Goal: Task Accomplishment & Management: Use online tool/utility

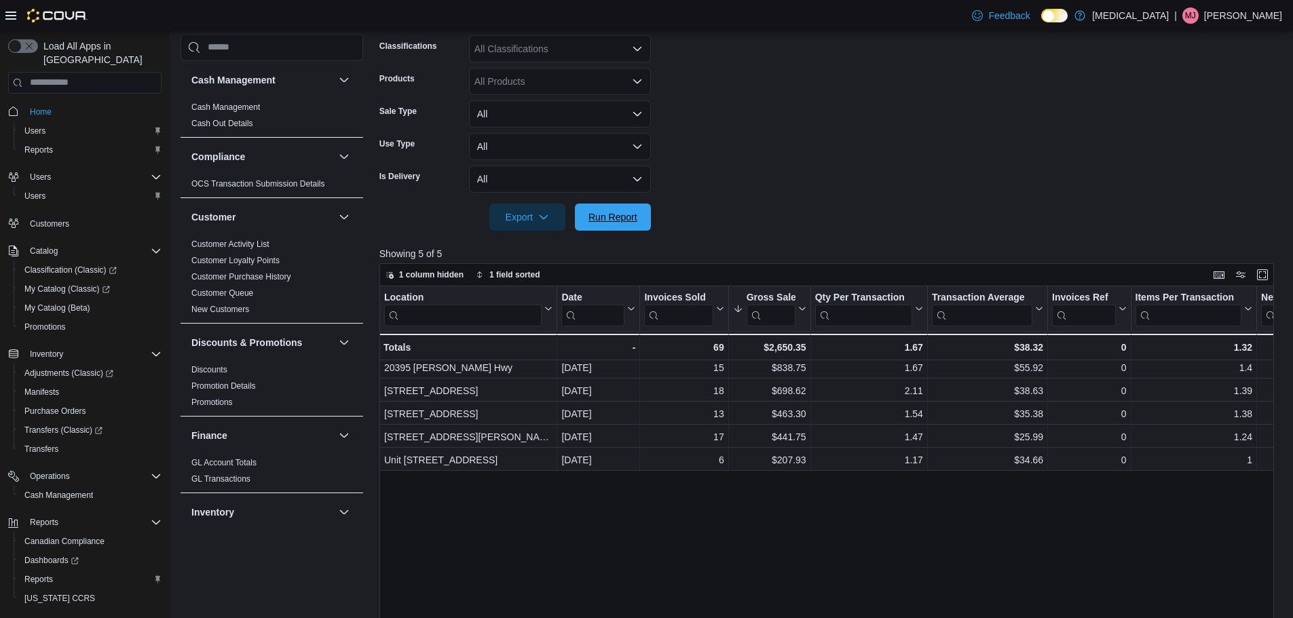
scroll to position [543, 0]
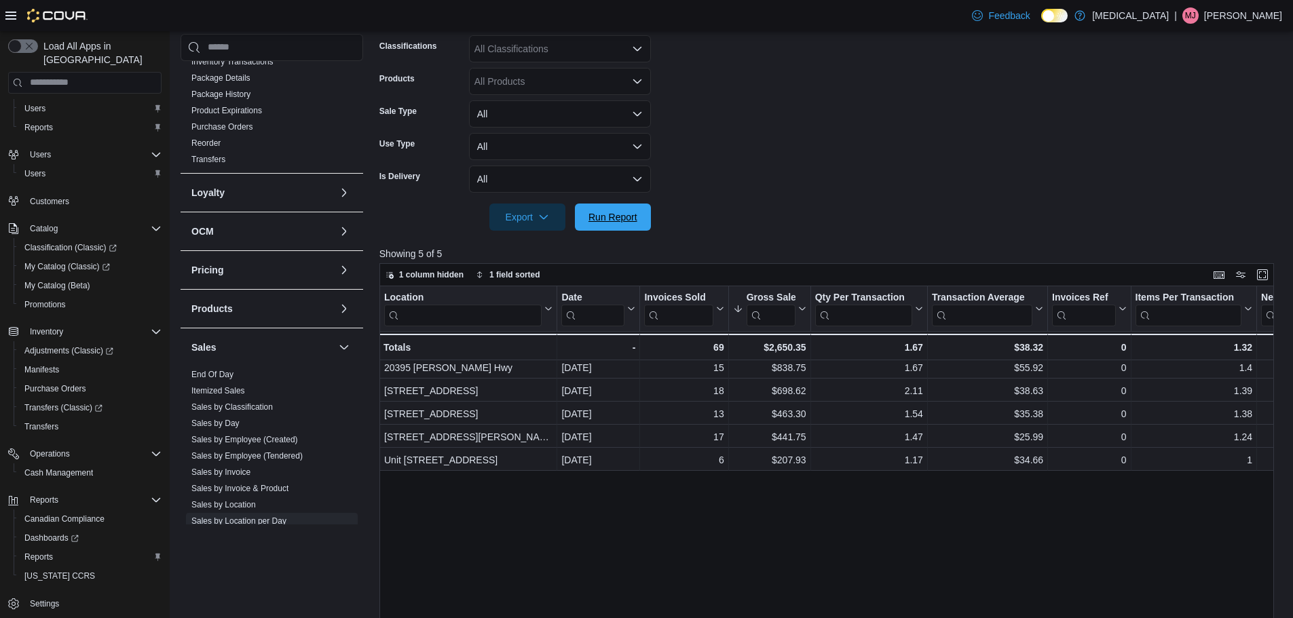
click at [628, 220] on span "Run Report" at bounding box center [613, 217] width 49 height 14
click at [633, 206] on span "Run Report" at bounding box center [613, 216] width 60 height 27
click at [631, 219] on span "Run Report" at bounding box center [613, 217] width 49 height 14
click at [634, 213] on span "Run Report" at bounding box center [613, 217] width 49 height 14
click at [602, 211] on span "Run Report" at bounding box center [613, 217] width 49 height 14
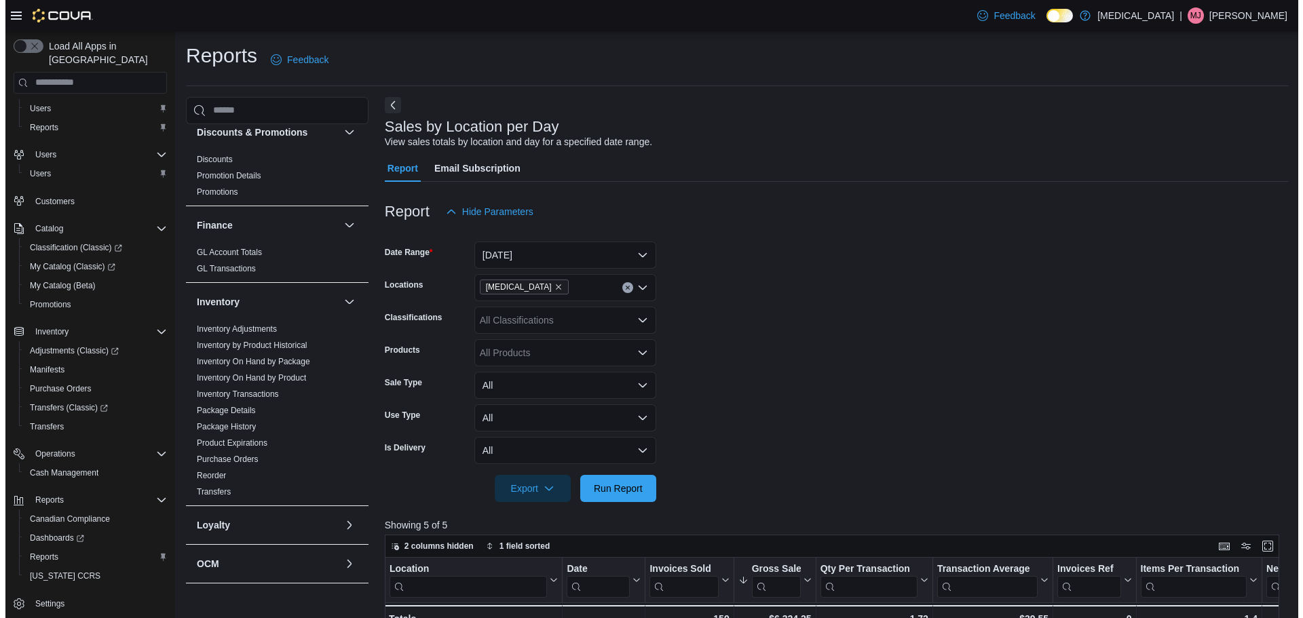
scroll to position [272, 0]
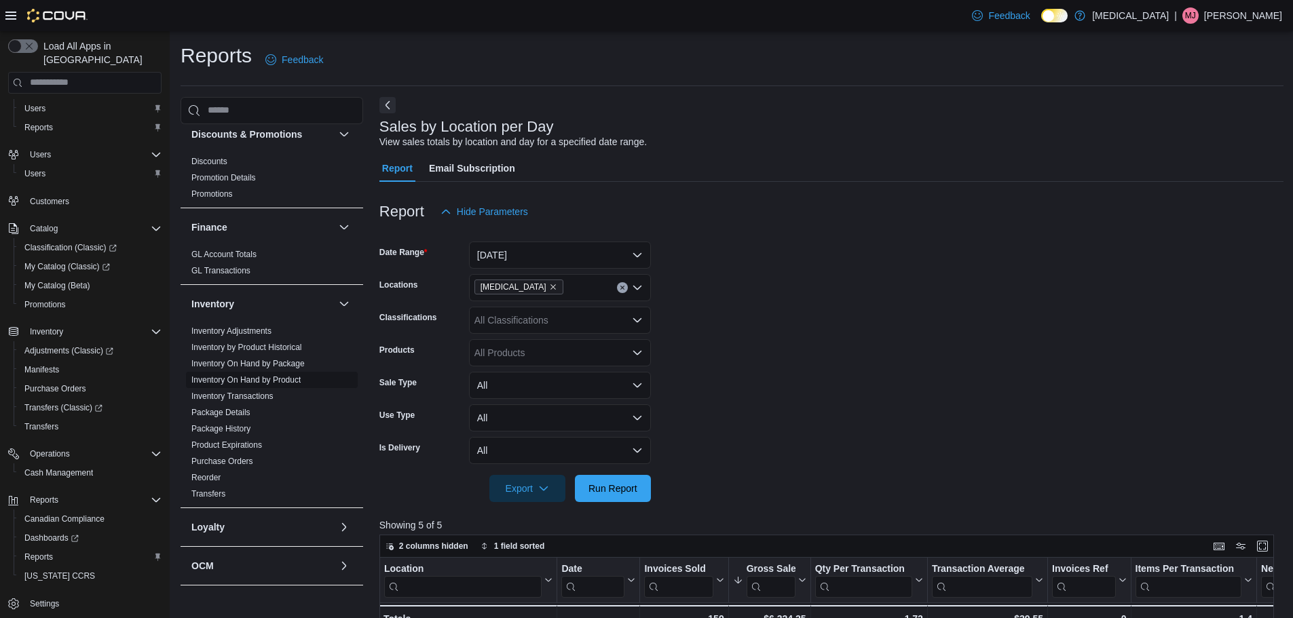
click at [258, 375] on link "Inventory On Hand by Product" at bounding box center [245, 380] width 109 height 10
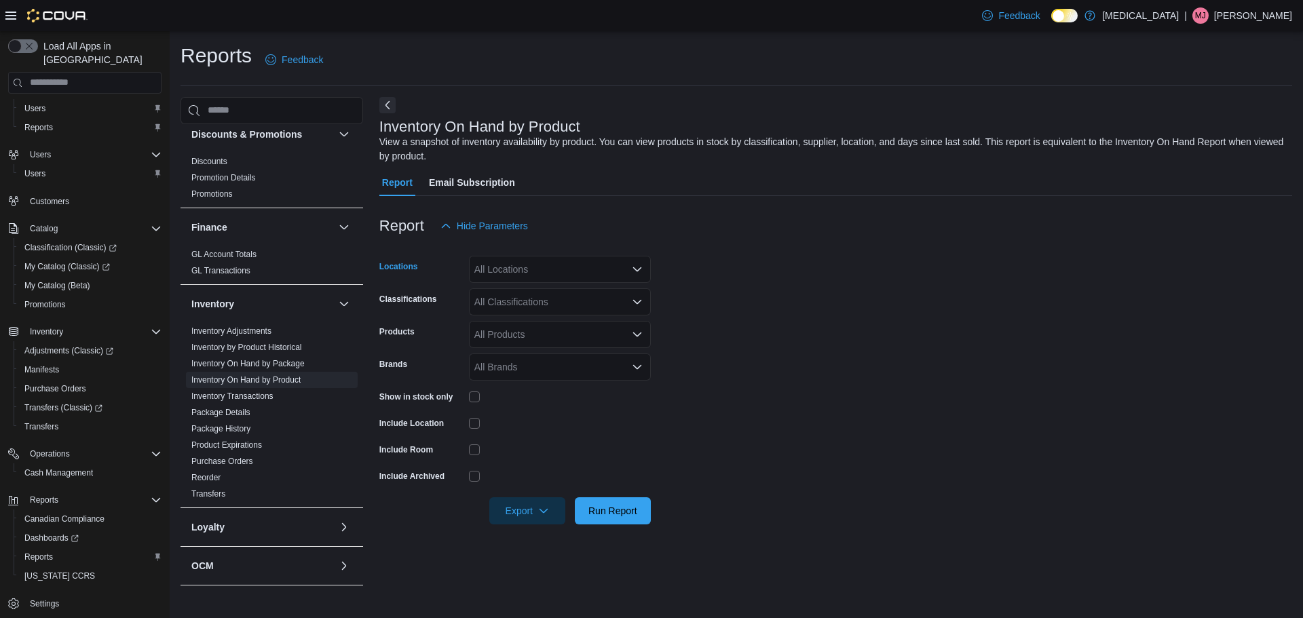
click at [552, 256] on div "All Locations" at bounding box center [560, 269] width 182 height 27
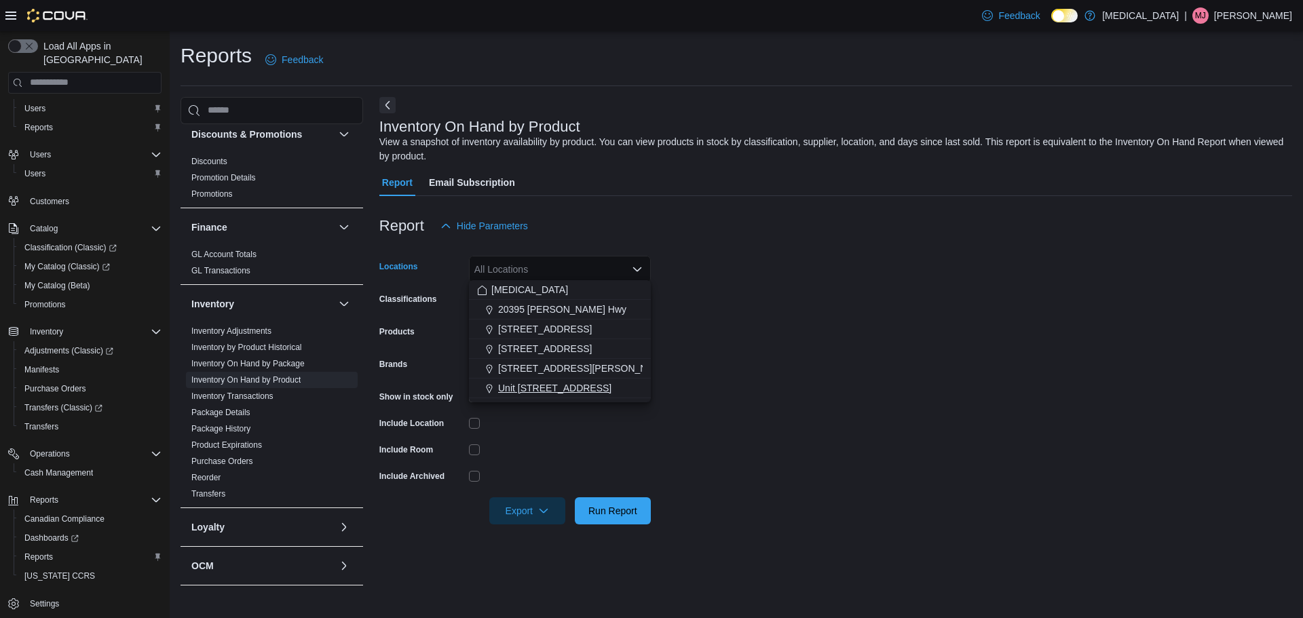
click at [553, 384] on span "Unit [STREET_ADDRESS]" at bounding box center [554, 389] width 113 height 14
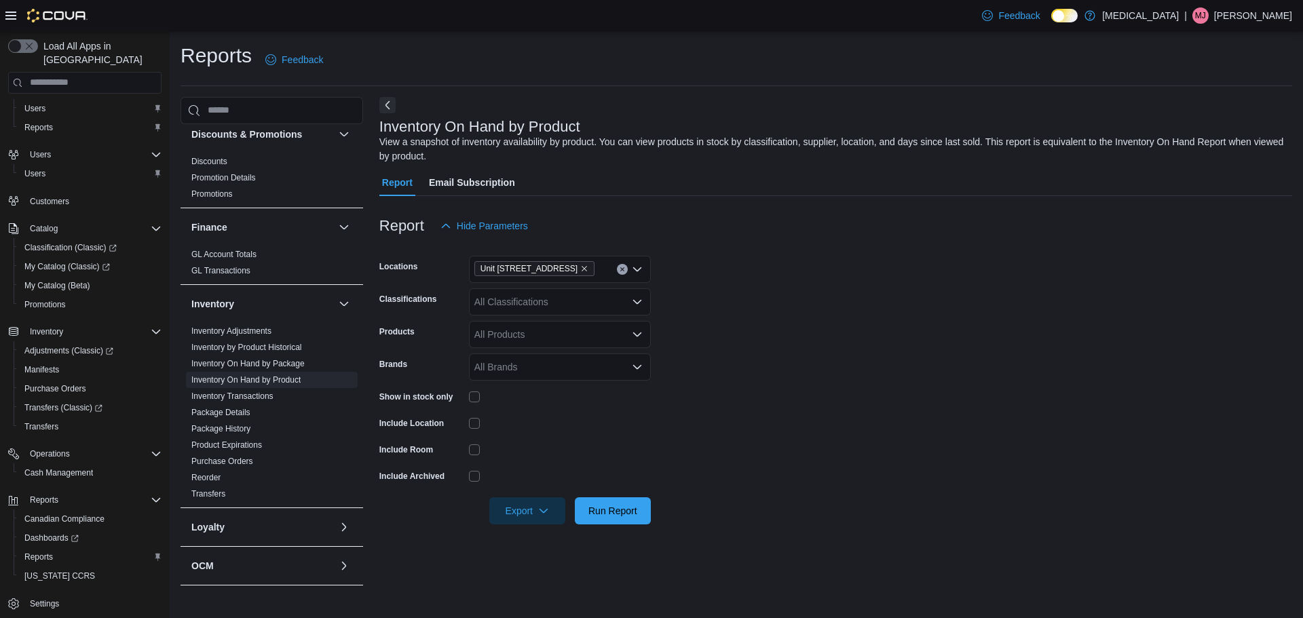
click at [772, 340] on form "Locations Unit [STREET_ADDRESS] All Classifications Products All Products Brand…" at bounding box center [835, 382] width 913 height 285
click at [588, 307] on div "All Classifications" at bounding box center [560, 302] width 182 height 27
click at [551, 341] on div "Flower" at bounding box center [560, 342] width 166 height 14
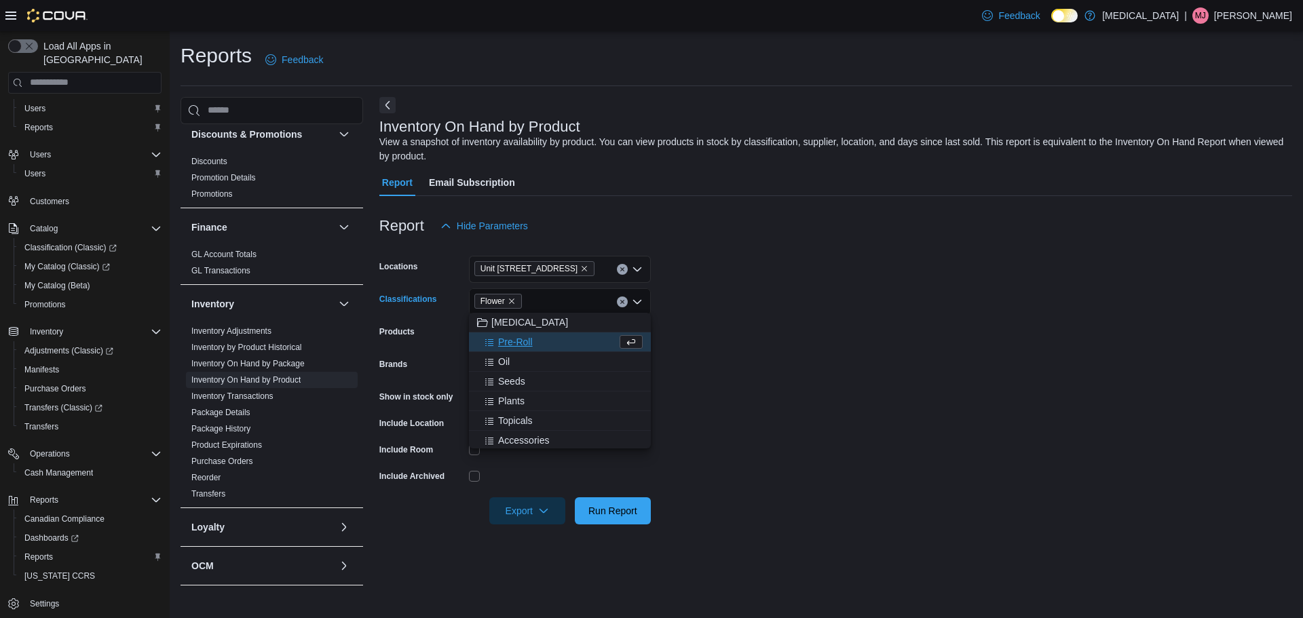
click at [826, 388] on form "Locations Unit [STREET_ADDRESS] Classifications Flower Combo box. Selected. Flo…" at bounding box center [835, 382] width 913 height 285
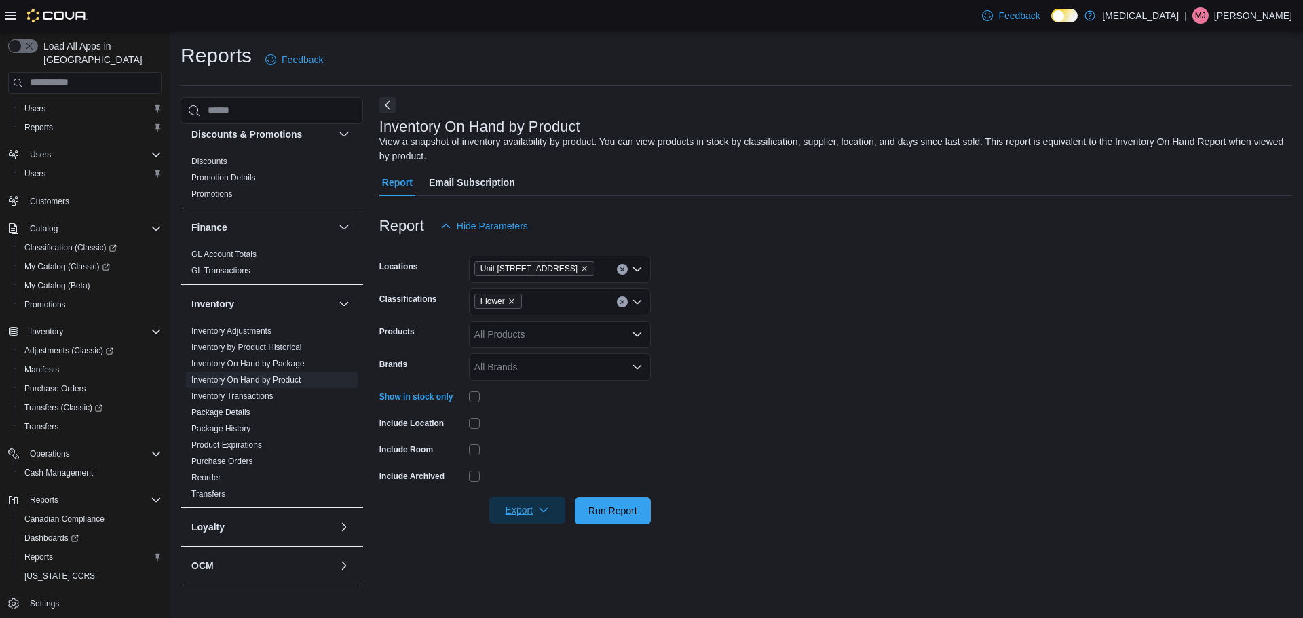
click at [503, 515] on span "Export" at bounding box center [528, 510] width 60 height 27
click at [536, 529] on button "Export to Excel" at bounding box center [531, 535] width 77 height 27
click at [614, 489] on div at bounding box center [835, 492] width 913 height 11
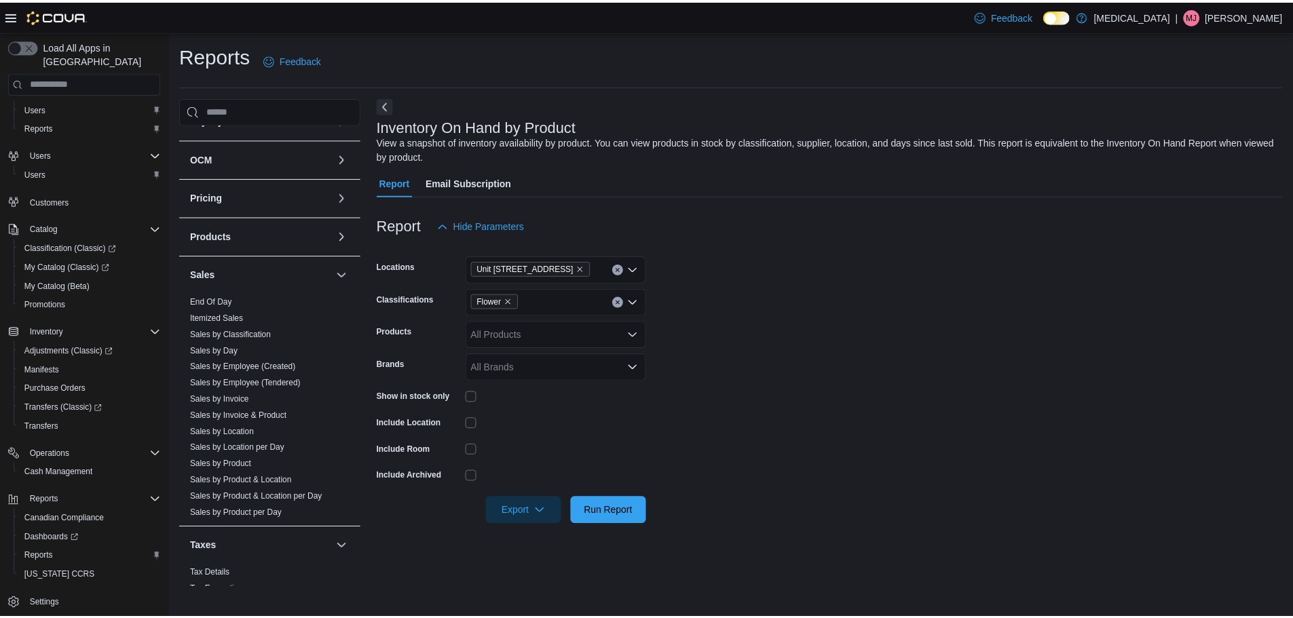
scroll to position [709, 0]
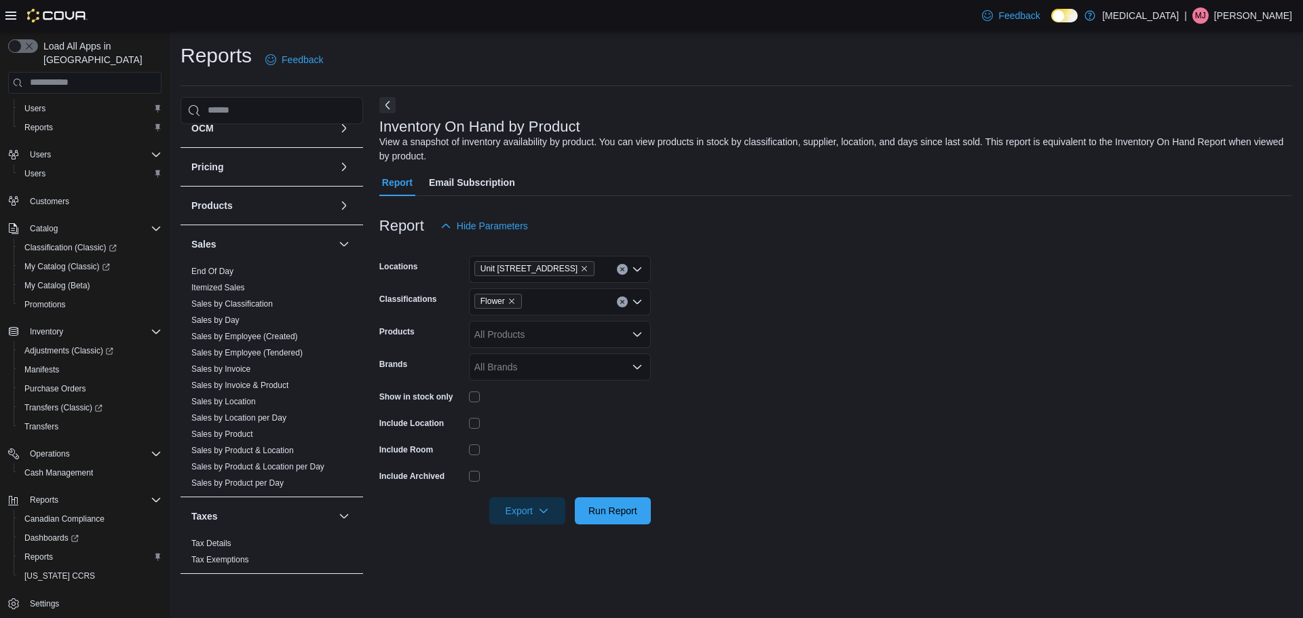
drag, startPoint x: 255, startPoint y: 420, endPoint x: 485, endPoint y: 381, distance: 233.4
click at [255, 420] on link "Sales by Location per Day" at bounding box center [238, 418] width 95 height 10
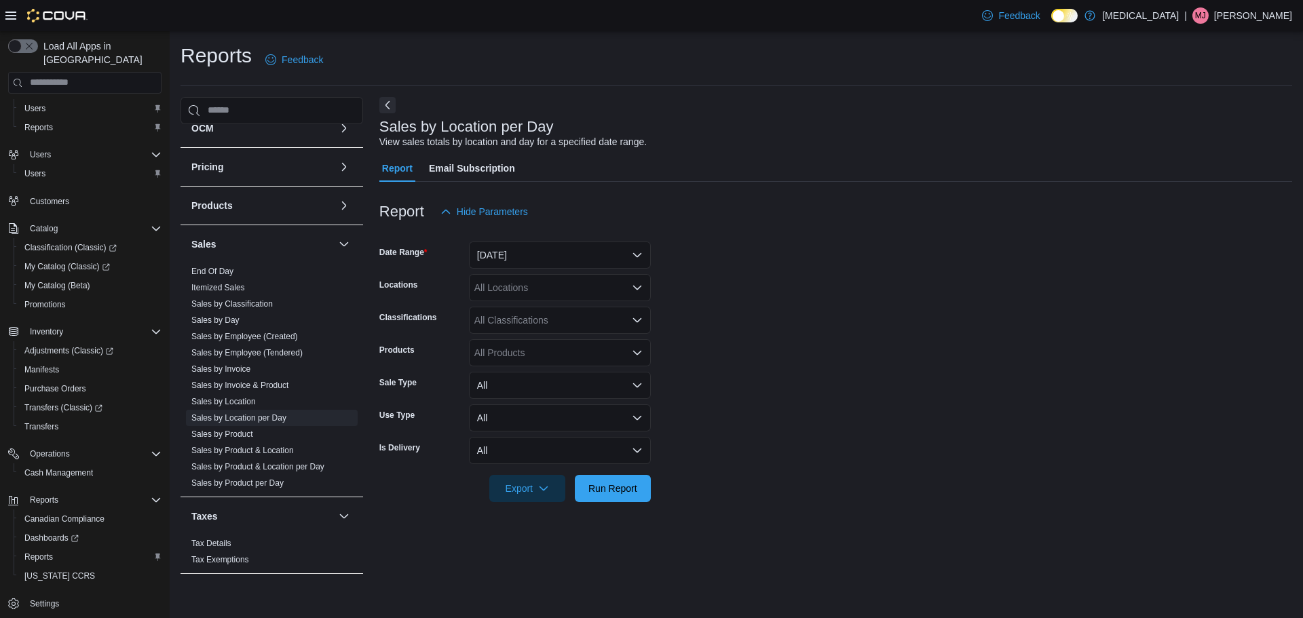
click at [627, 291] on div "All Locations" at bounding box center [560, 287] width 182 height 27
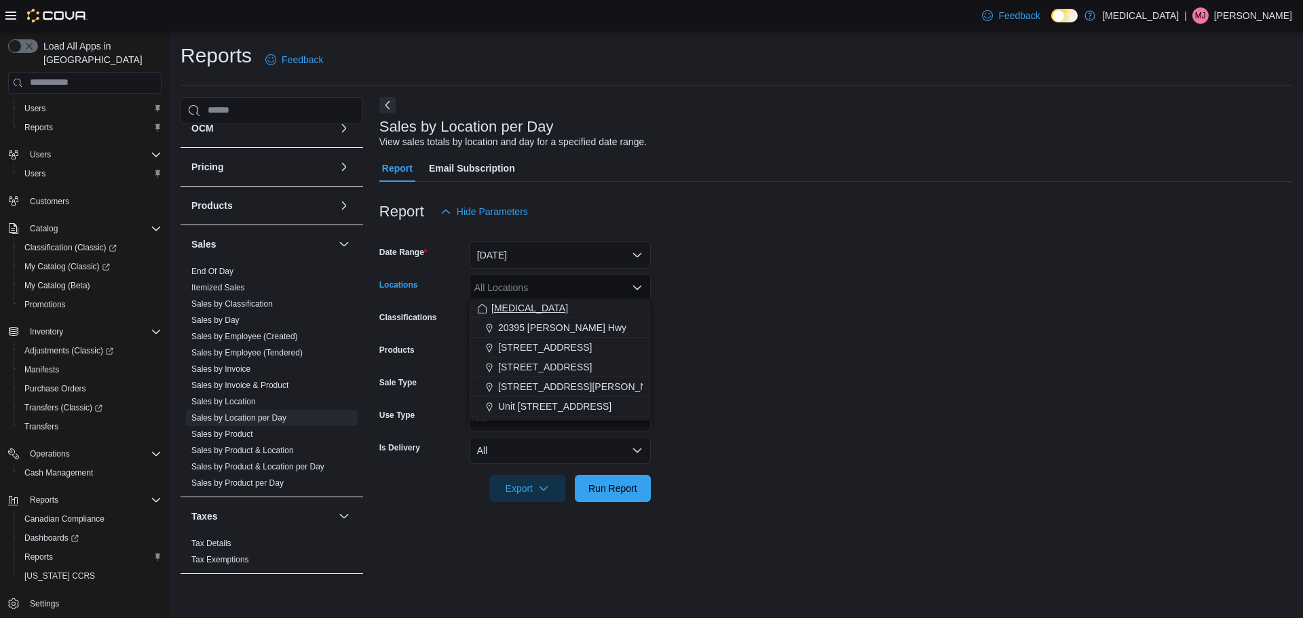
click at [542, 312] on div "[MEDICAL_DATA]" at bounding box center [560, 308] width 166 height 14
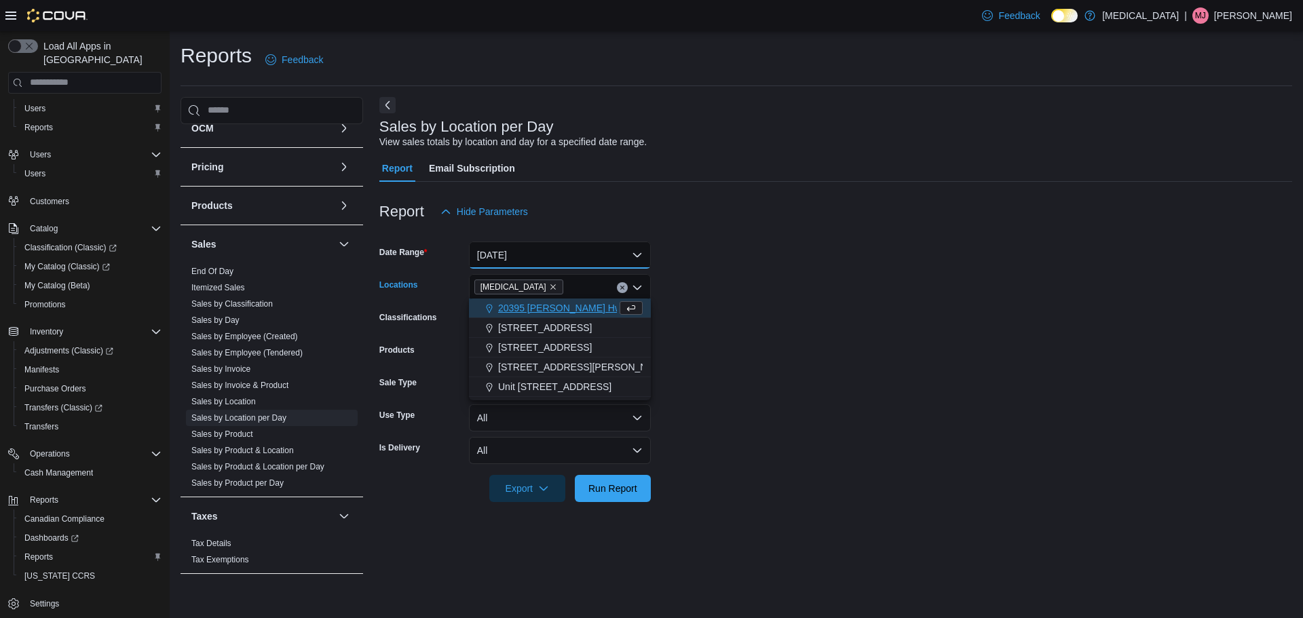
click at [574, 254] on button "[DATE]" at bounding box center [560, 255] width 182 height 27
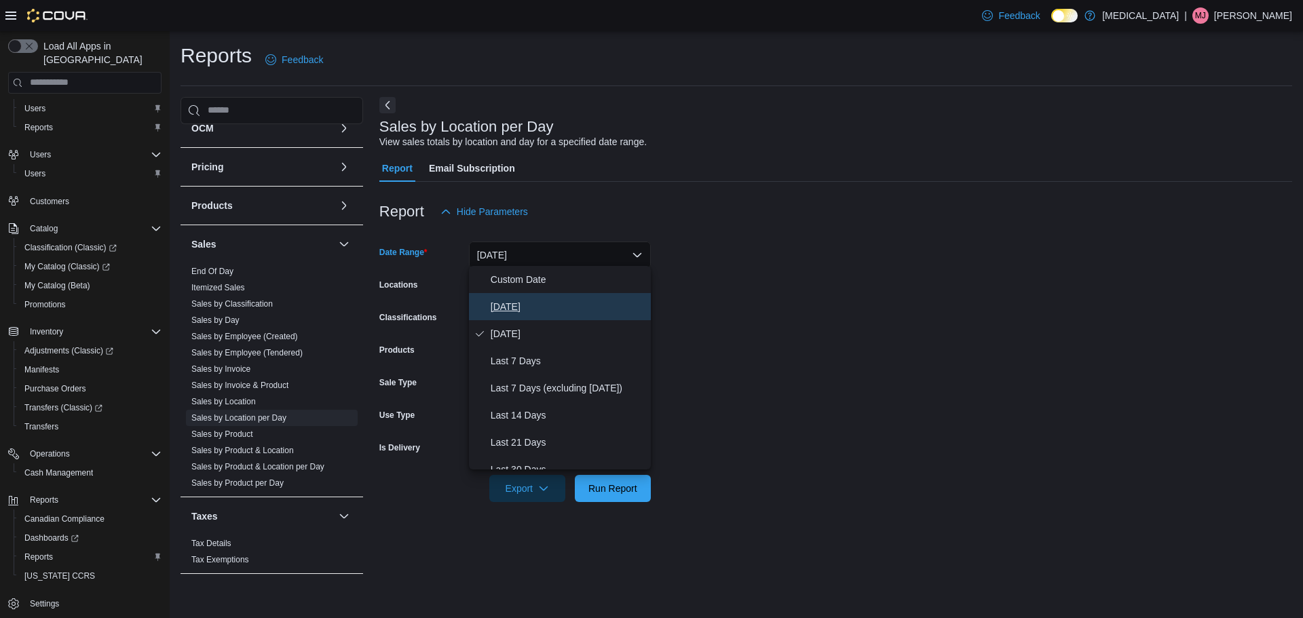
click at [546, 306] on span "[DATE]" at bounding box center [568, 307] width 155 height 16
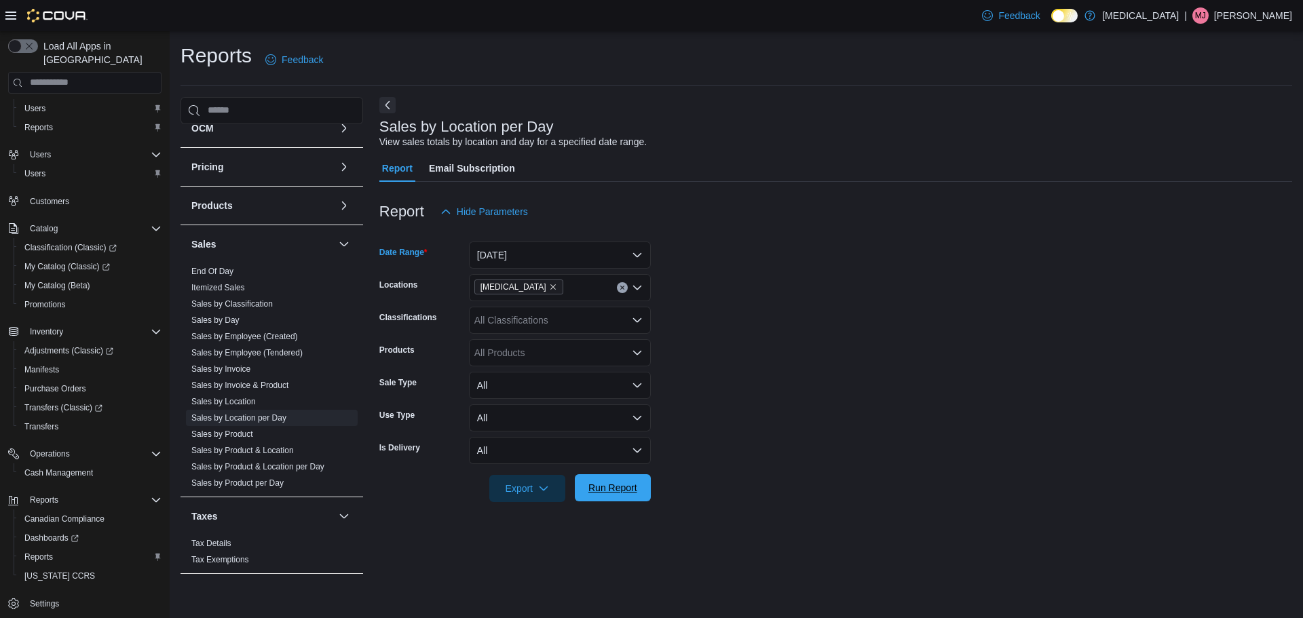
click at [616, 495] on span "Run Report" at bounding box center [613, 488] width 60 height 27
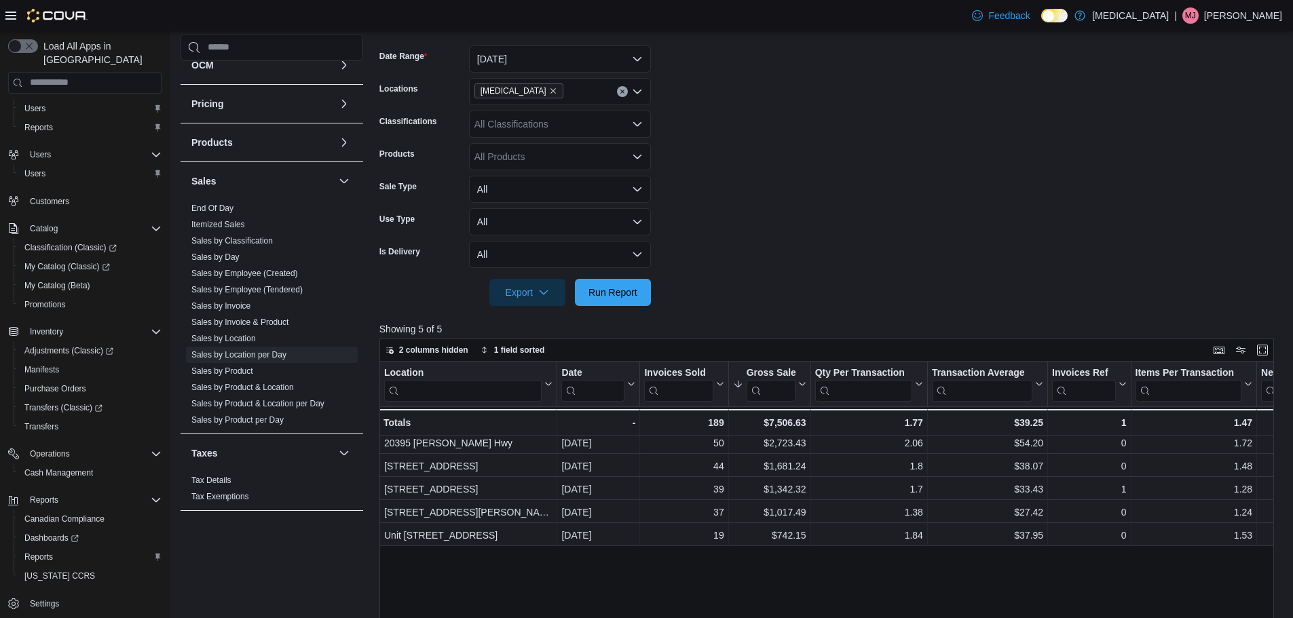
scroll to position [204, 0]
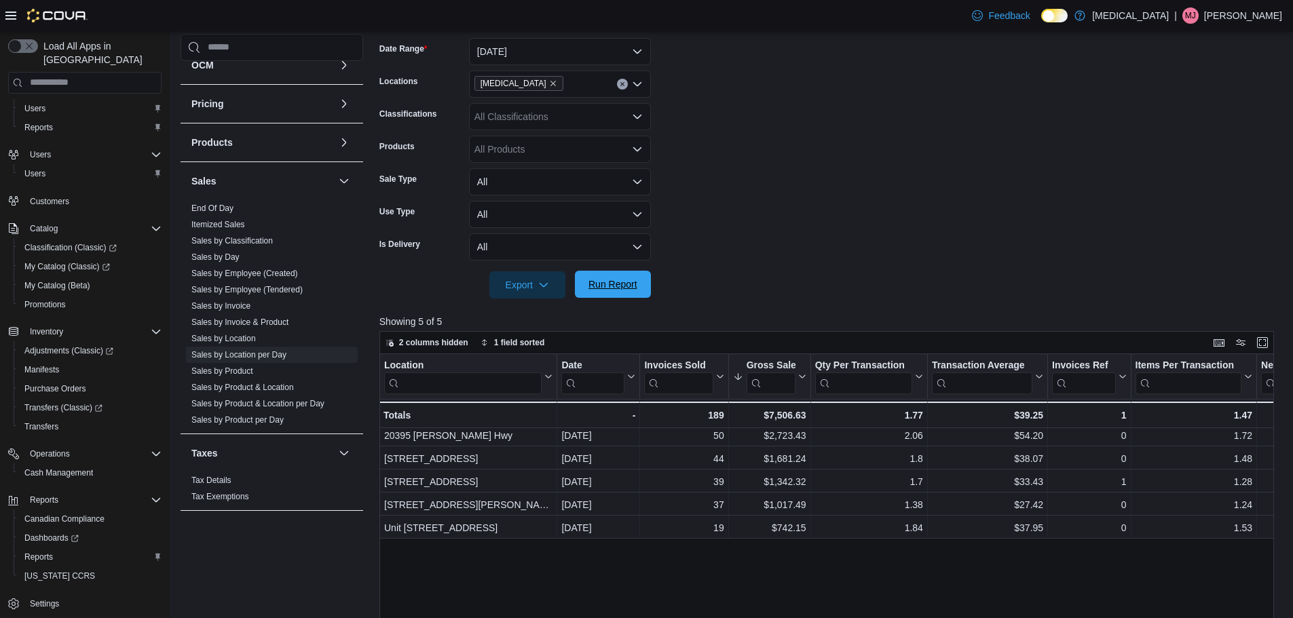
click at [607, 287] on span "Run Report" at bounding box center [613, 285] width 49 height 14
click at [641, 284] on span "Run Report" at bounding box center [613, 284] width 60 height 27
click at [640, 284] on span "Run Report" at bounding box center [613, 284] width 60 height 27
click at [629, 278] on span "Run Report" at bounding box center [613, 285] width 49 height 14
click at [649, 278] on button "Run Report" at bounding box center [613, 284] width 76 height 27
